Goal: Task Accomplishment & Management: Manage account settings

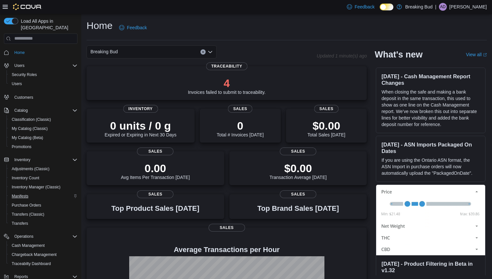
click at [19, 194] on span "Manifests" at bounding box center [20, 196] width 17 height 5
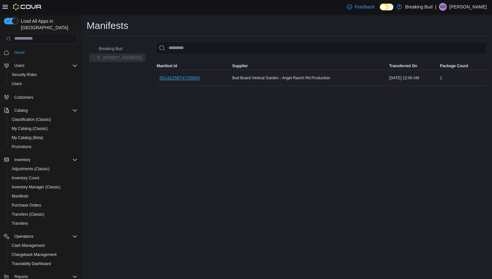
click at [175, 79] on span "3514225874725600" at bounding box center [179, 78] width 41 height 7
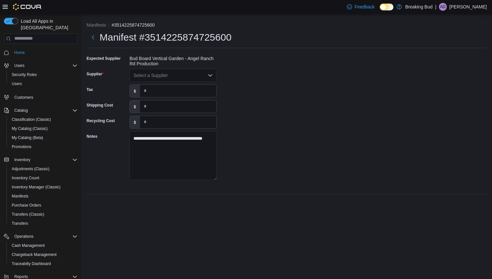
click at [175, 79] on div "Select a Supplier" at bounding box center [172, 75] width 87 height 13
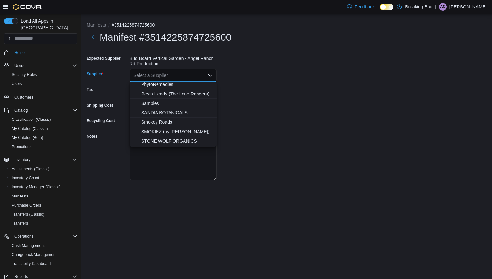
scroll to position [286, 0]
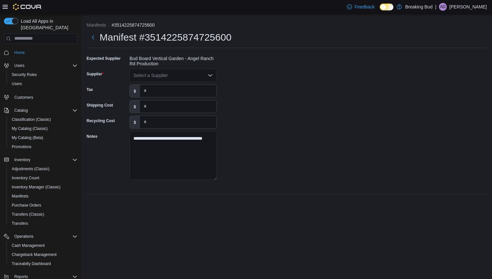
click at [121, 237] on div "**********" at bounding box center [286, 146] width 410 height 265
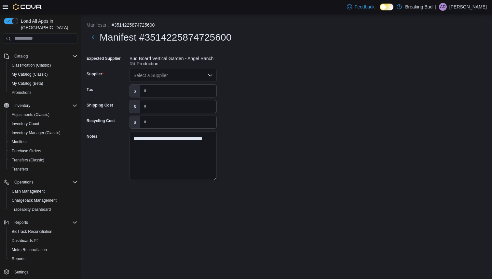
scroll to position [54, 0]
click at [22, 270] on span "Settings" at bounding box center [21, 272] width 14 height 5
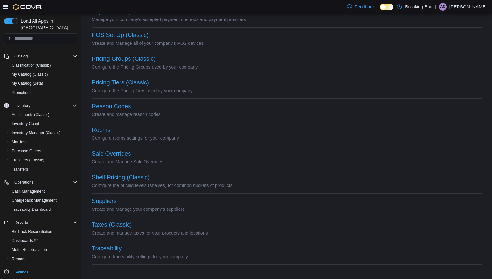
scroll to position [276, 0]
click at [114, 202] on button "Suppliers" at bounding box center [104, 201] width 25 height 7
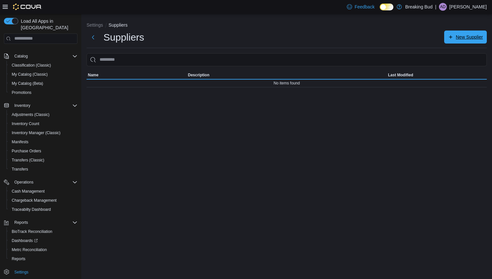
click at [457, 38] on span "New Supplier" at bounding box center [469, 37] width 27 height 7
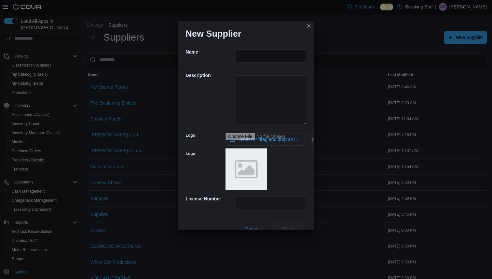
click at [267, 56] on input "text" at bounding box center [271, 55] width 71 height 13
type input "*********"
click at [288, 229] on button "Save" at bounding box center [288, 228] width 36 height 13
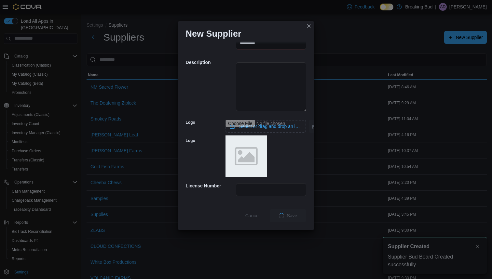
scroll to position [13, 0]
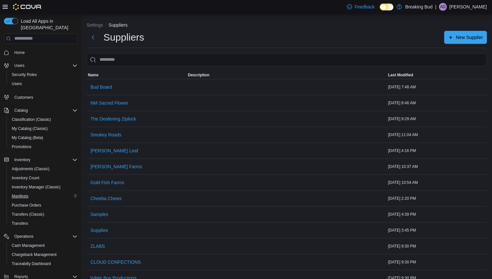
click at [27, 194] on span "Manifests" at bounding box center [20, 196] width 17 height 5
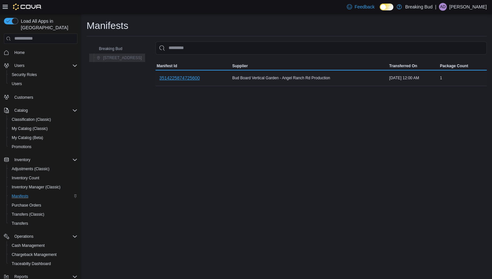
click at [179, 77] on span "3514225874725600" at bounding box center [179, 78] width 41 height 7
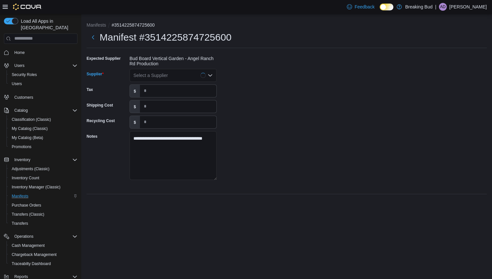
click at [179, 77] on div "Select a Supplier" at bounding box center [172, 75] width 87 height 13
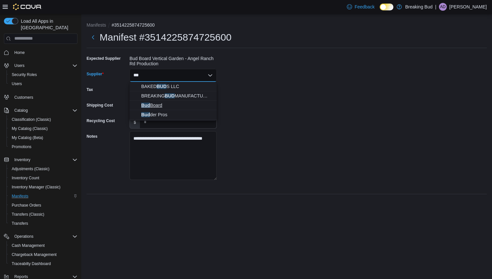
type input "***"
click at [160, 103] on span "Bud Board" at bounding box center [177, 105] width 72 height 7
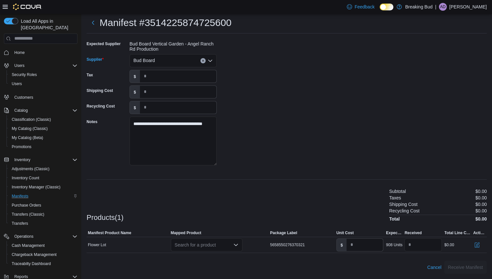
scroll to position [15, 0]
click at [218, 250] on div "Search for a product" at bounding box center [207, 245] width 72 height 13
click at [213, 257] on div "Create a new product" at bounding box center [200, 256] width 37 height 5
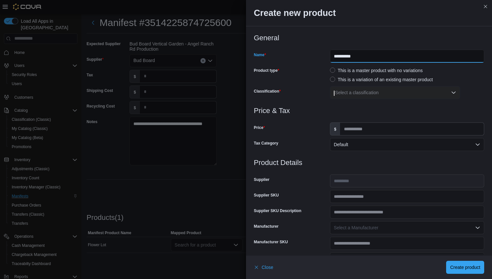
drag, startPoint x: 398, startPoint y: 59, endPoint x: 254, endPoint y: 45, distance: 144.4
click at [254, 45] on div "**********" at bounding box center [369, 70] width 230 height 73
click at [360, 58] on input "**********" at bounding box center [407, 56] width 154 height 13
type input "**********"
click at [386, 128] on input "Price" at bounding box center [412, 129] width 144 height 12
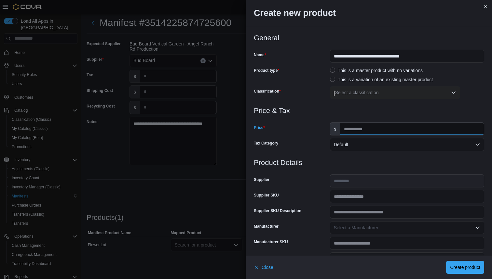
type input "**"
click at [354, 96] on div "Select a classification" at bounding box center [395, 92] width 130 height 13
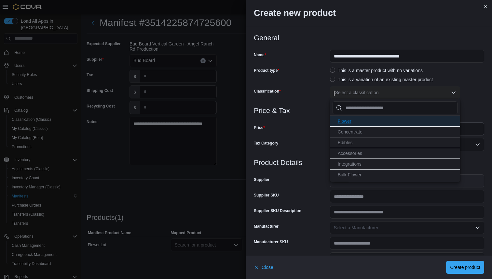
click at [350, 122] on span "Flower" at bounding box center [345, 121] width 14 height 5
click at [293, 118] on div at bounding box center [369, 119] width 230 height 8
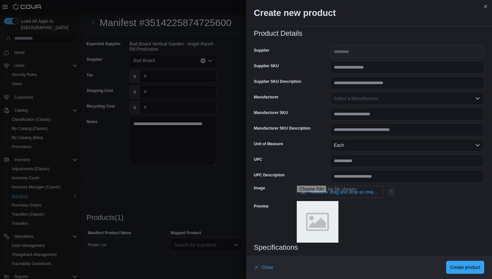
scroll to position [130, 0]
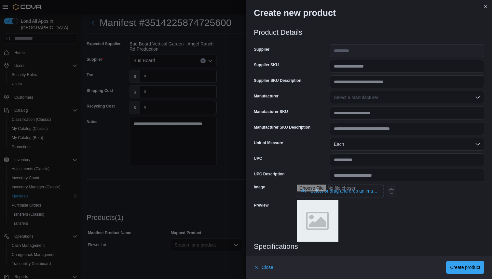
click at [358, 149] on button "Each" at bounding box center [407, 144] width 154 height 13
click at [351, 167] on span "Grams" at bounding box center [410, 170] width 141 height 8
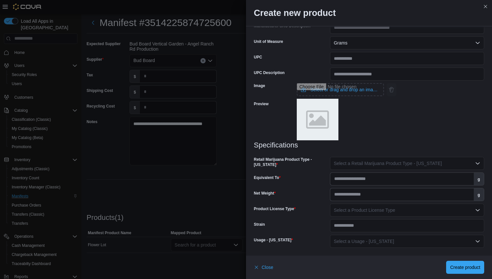
scroll to position [232, 0]
click at [344, 159] on button "Select a Retail Marijuana Product Type - New Mexico" at bounding box center [407, 163] width 154 height 13
click at [348, 179] on span "Flower" at bounding box center [410, 177] width 141 height 8
click at [349, 177] on input "Equivalent To" at bounding box center [401, 179] width 143 height 12
type input "*"
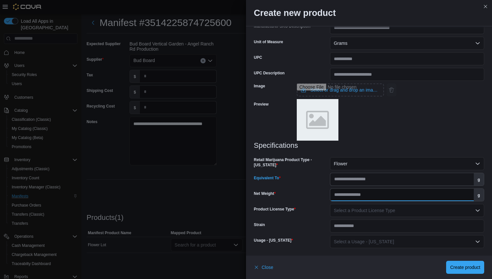
click at [355, 197] on input "Net Weight" at bounding box center [401, 195] width 143 height 12
type input "*"
click at [358, 208] on span "Select a Product License Type" at bounding box center [364, 210] width 61 height 5
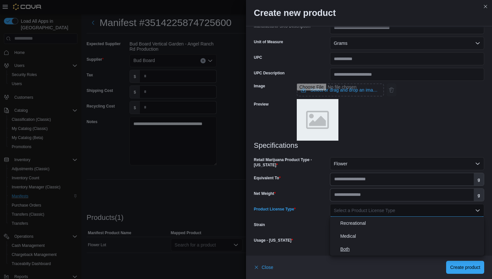
click at [348, 248] on span "Both" at bounding box center [410, 250] width 141 height 8
click at [352, 240] on span "Select a Usage - New Mexico" at bounding box center [364, 241] width 60 height 5
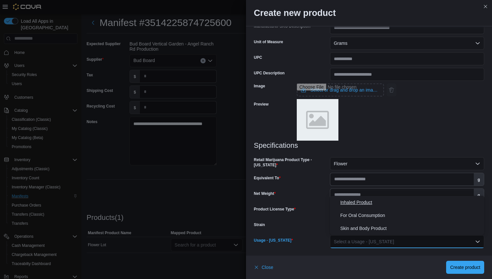
click at [362, 202] on span "Inhaled Product" at bounding box center [410, 203] width 141 height 8
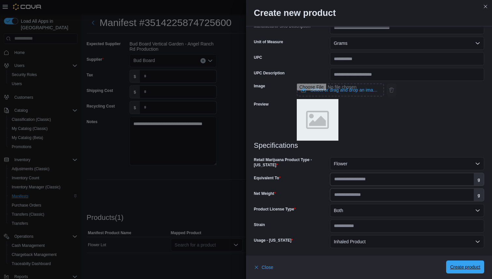
click at [458, 268] on span "Create product" at bounding box center [465, 267] width 30 height 7
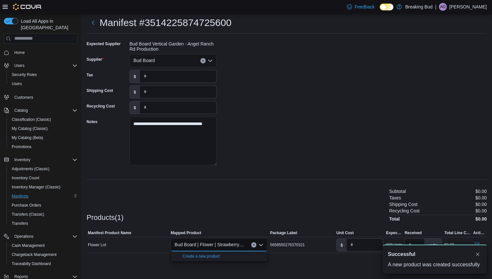
scroll to position [0, 0]
click at [289, 111] on div "**********" at bounding box center [287, 105] width 400 height 133
click at [362, 243] on div "A new notification appears Successful A new product was created successfully" at bounding box center [427, 260] width 130 height 40
click at [356, 244] on input "number" at bounding box center [364, 245] width 36 height 12
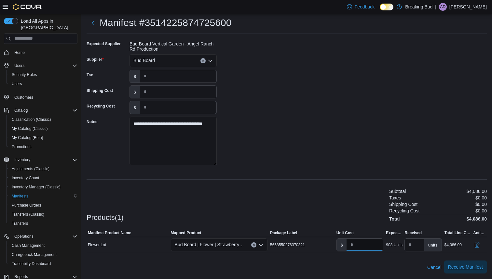
type input "***"
click at [462, 269] on span "Receive Manifest" at bounding box center [465, 267] width 35 height 7
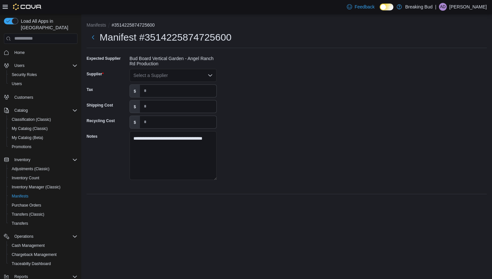
click at [196, 78] on div "Select a Supplier" at bounding box center [172, 75] width 87 height 13
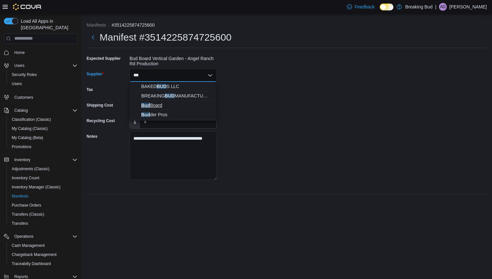
type input "***"
click at [153, 101] on button "Bud Board" at bounding box center [172, 105] width 87 height 9
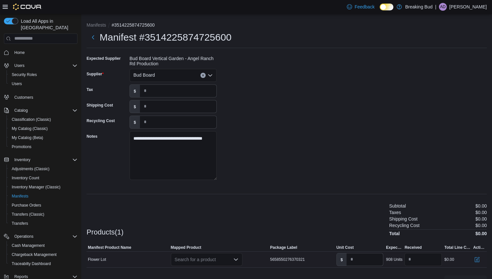
click at [208, 259] on div "Search for a product" at bounding box center [207, 259] width 72 height 13
click at [215, 251] on button "Bud Board | Flower | Strawberry End Game" at bounding box center [207, 247] width 72 height 9
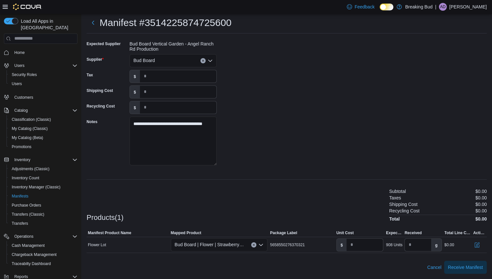
scroll to position [15, 0]
click at [359, 249] on input "*" at bounding box center [364, 245] width 36 height 12
type input "****"
click at [472, 270] on span "Receive Manifest" at bounding box center [465, 267] width 35 height 7
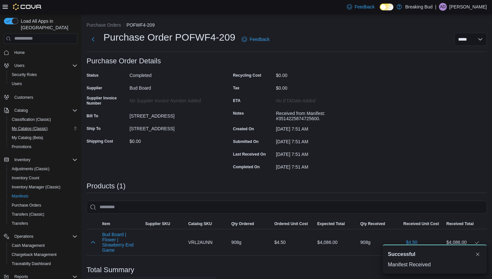
click at [30, 126] on span "My Catalog (Classic)" at bounding box center [30, 128] width 36 height 5
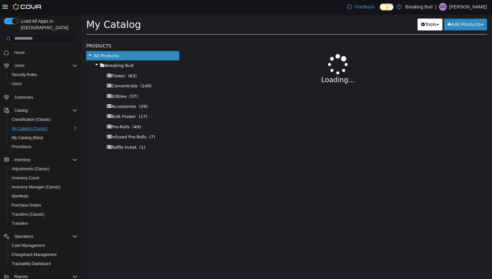
select select "**********"
